Goal: Navigation & Orientation: Find specific page/section

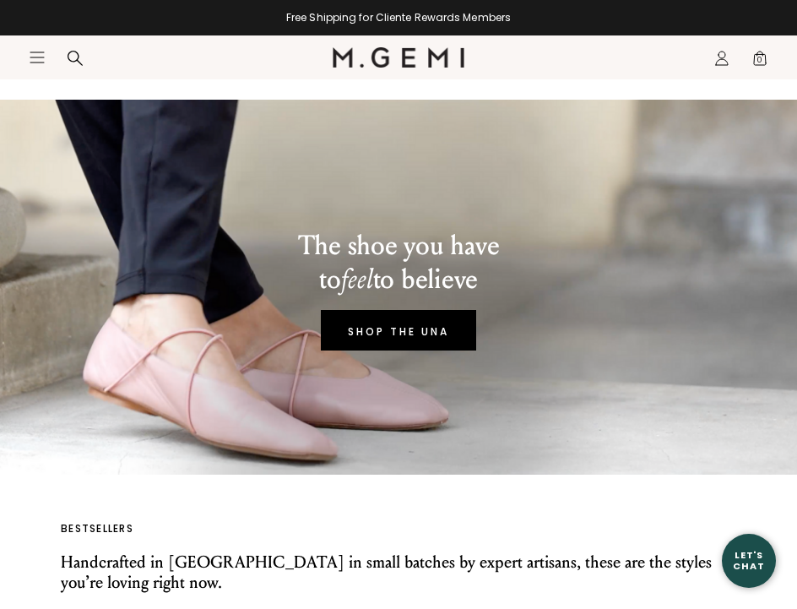
scroll to position [65, 0]
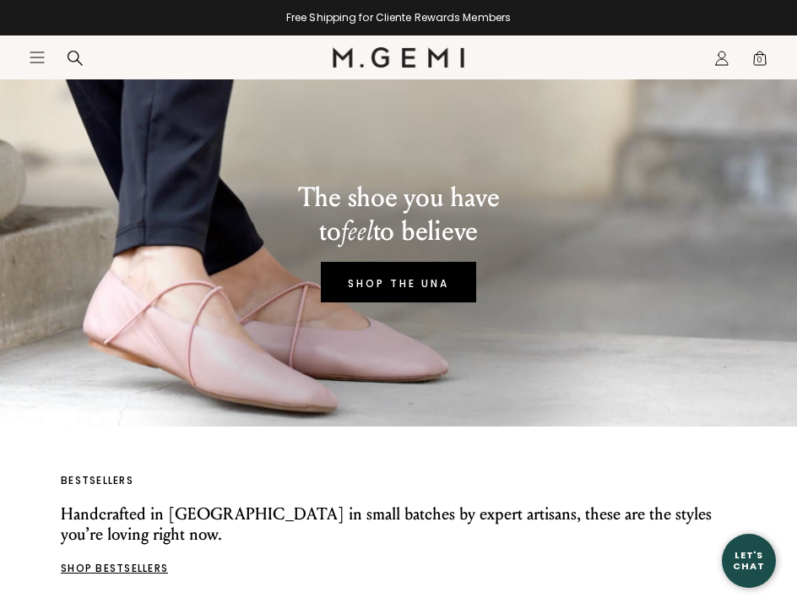
click at [40, 60] on icon "Icons/20x20/hamburger@2x" at bounding box center [37, 57] width 17 height 17
click at [0, 0] on div "women" at bounding box center [0, 0] width 0 height 0
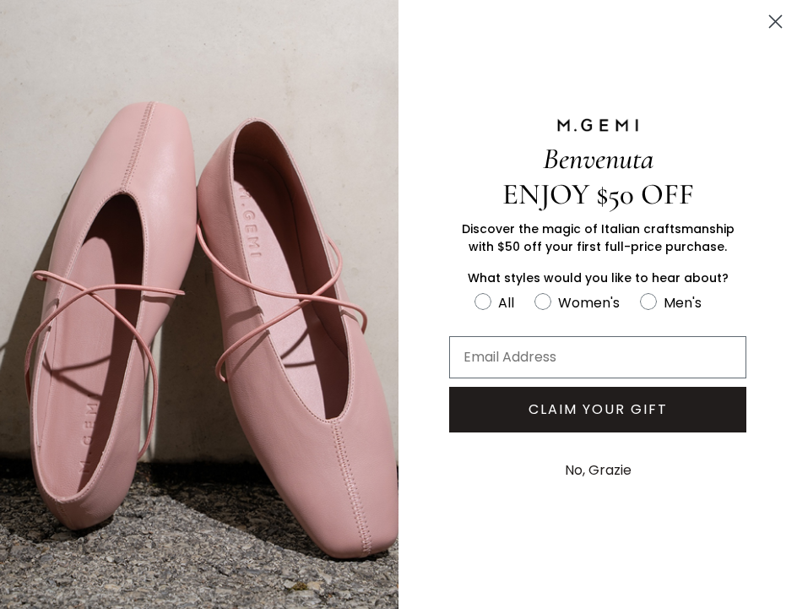
scroll to position [0, 0]
click at [772, 20] on circle "Close dialog" at bounding box center [775, 22] width 28 height 28
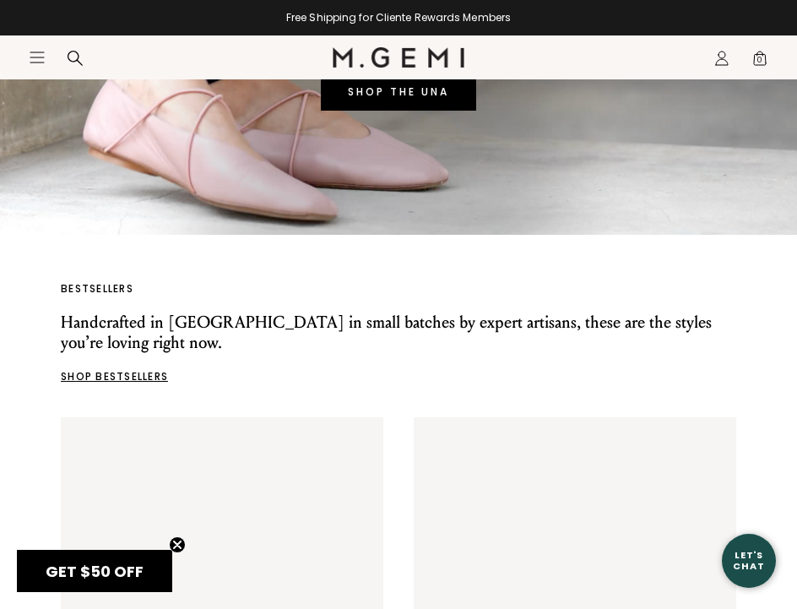
click at [41, 58] on icon "Icons/20x20/hamburger@2x" at bounding box center [37, 57] width 17 height 17
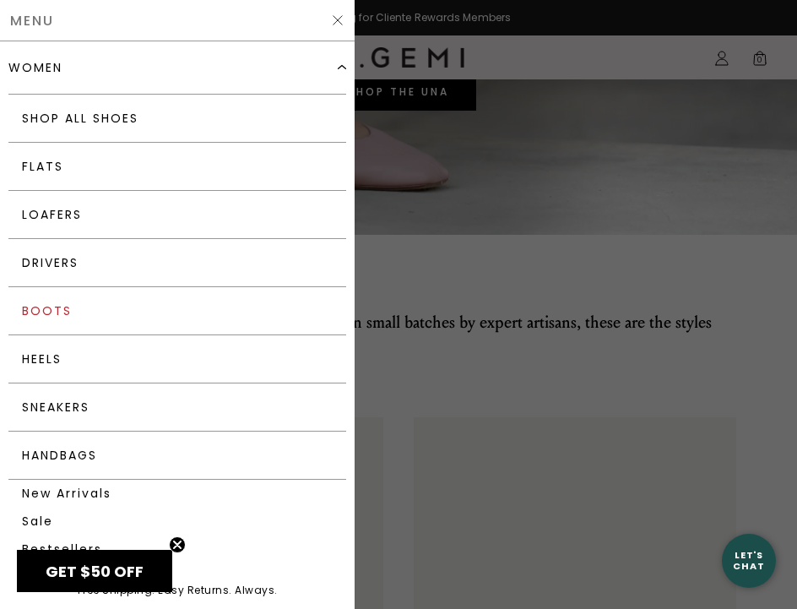
click at [52, 314] on link "Boots" at bounding box center [177, 311] width 338 height 48
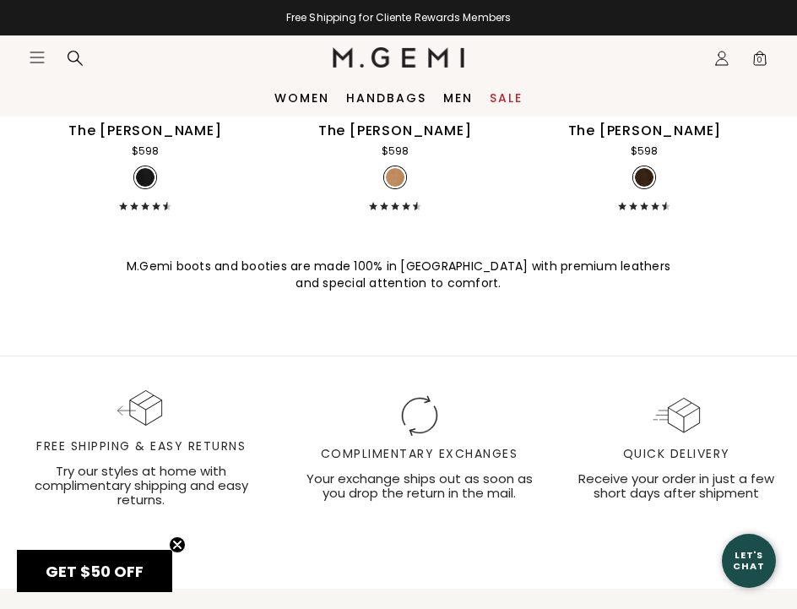
scroll to position [2722, 0]
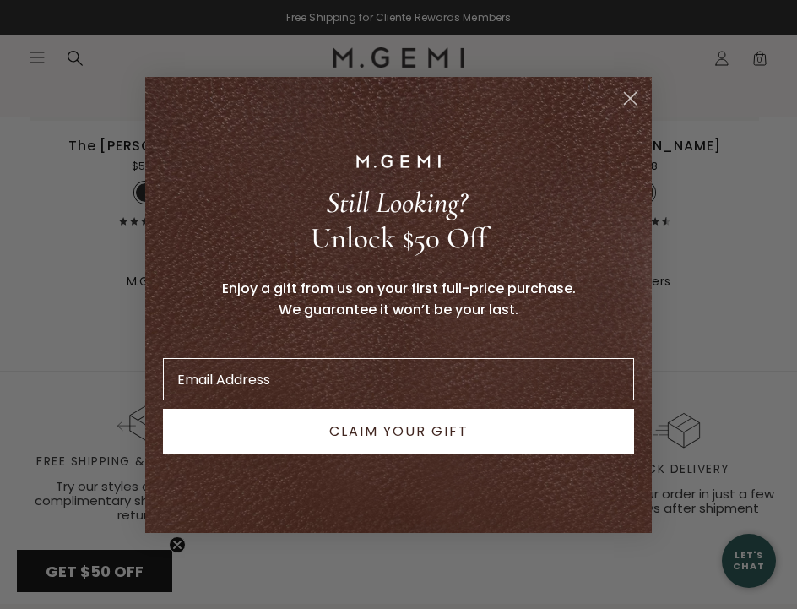
click at [633, 100] on circle "Close dialog" at bounding box center [630, 98] width 28 height 28
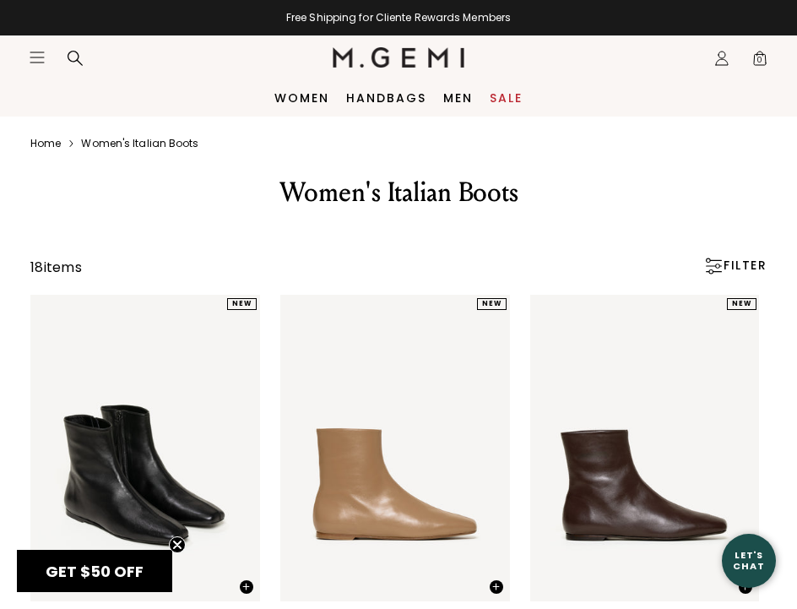
scroll to position [0, 0]
click at [35, 54] on icon "Icons/20x20/hamburger@2x" at bounding box center [37, 57] width 17 height 17
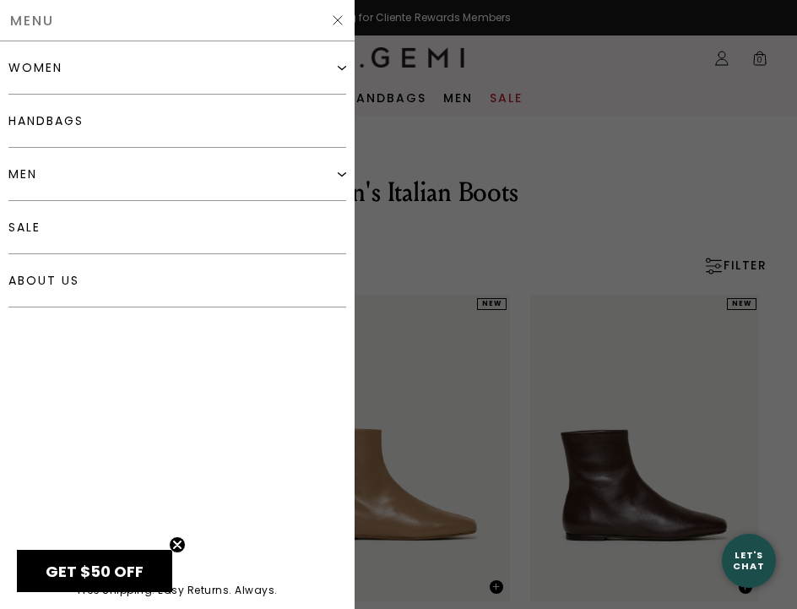
click at [338, 63] on img at bounding box center [342, 67] width 8 height 8
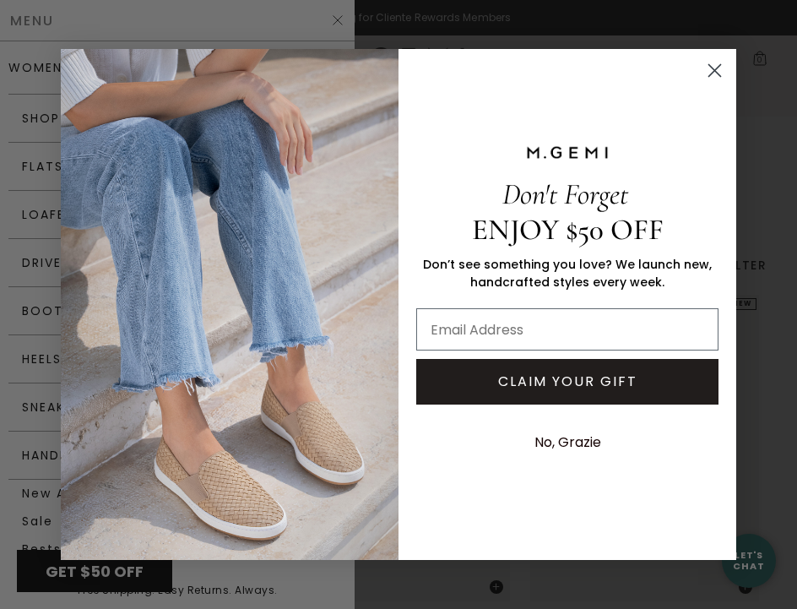
click at [715, 60] on circle "Close dialog" at bounding box center [715, 71] width 28 height 28
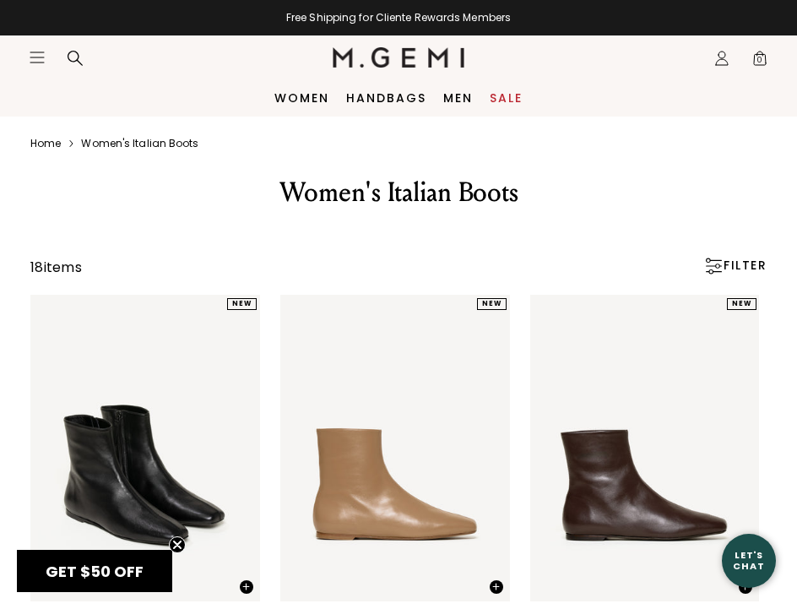
click at [41, 57] on icon "Open site menu" at bounding box center [37, 57] width 14 height 10
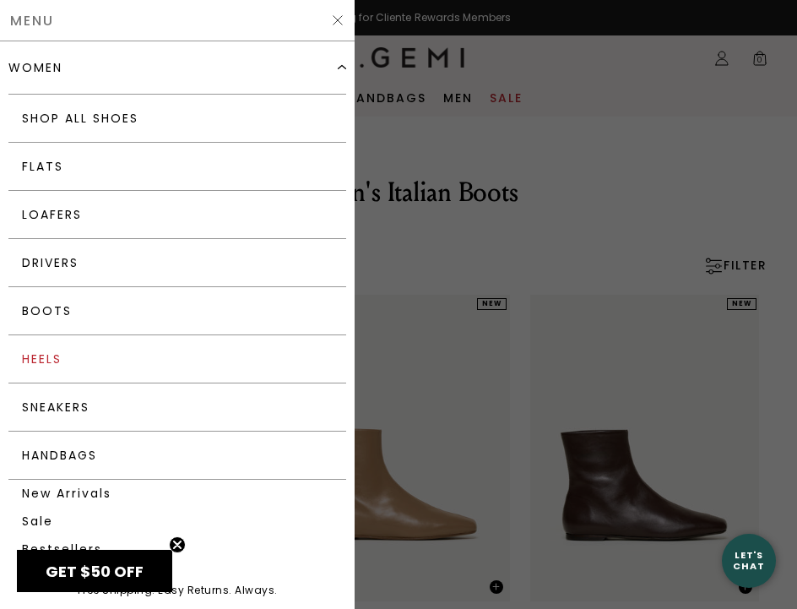
click at [46, 353] on link "Heels" at bounding box center [177, 359] width 338 height 48
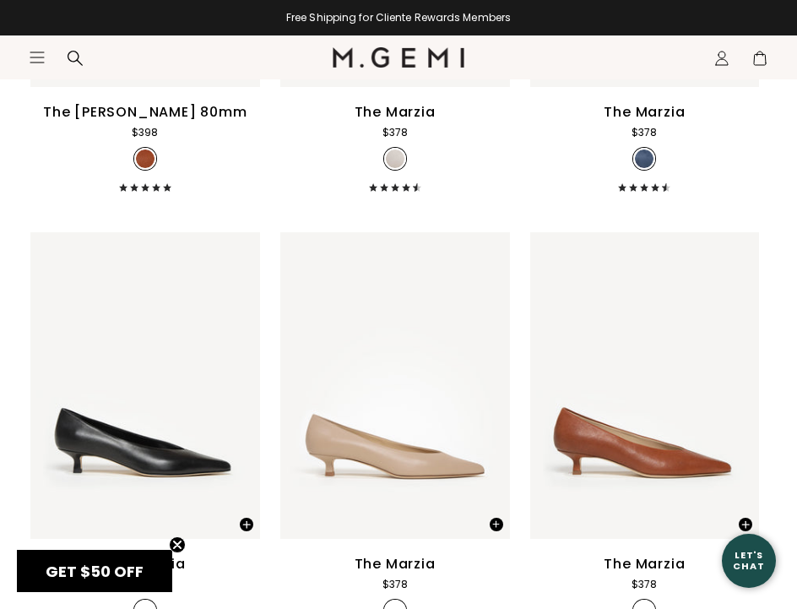
scroll to position [3693, 0]
